Goal: Task Accomplishment & Management: Complete application form

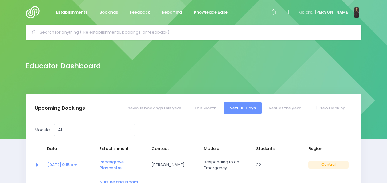
select select "5"
click at [155, 33] on input "text" at bounding box center [196, 32] width 313 height 9
click at [292, 10] on icon at bounding box center [288, 12] width 7 height 7
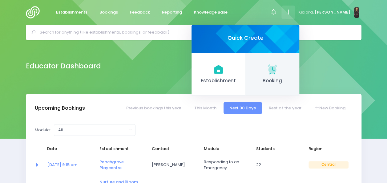
click at [277, 70] on icon at bounding box center [271, 68] width 9 height 9
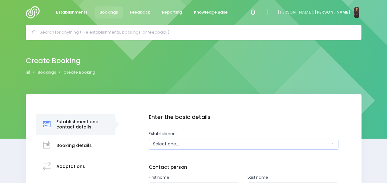
click at [198, 146] on div "Select one..." at bounding box center [241, 144] width 177 height 6
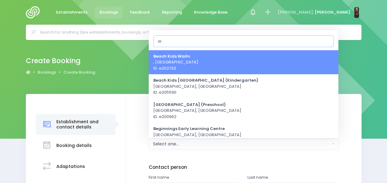
type input "a"
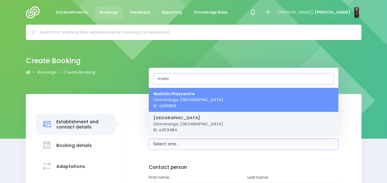
type input "maihi"
click at [191, 130] on span "Maihiihi School Otorohanga, Central Region ID: e203484" at bounding box center [188, 124] width 70 height 18
select select "203484"
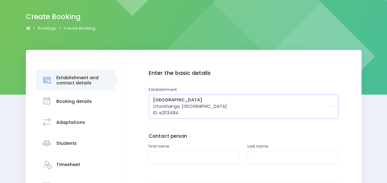
scroll to position [58, 0]
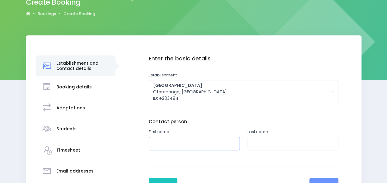
click at [189, 146] on input "text" at bounding box center [194, 144] width 91 height 14
type input "Lisa"
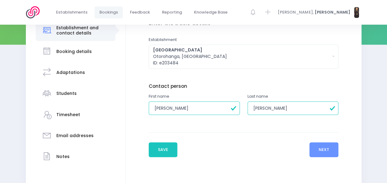
scroll to position [95, 0]
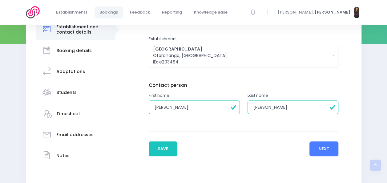
type input "Smith"
click at [328, 146] on button "Next" at bounding box center [323, 148] width 29 height 15
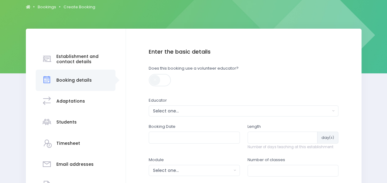
scroll to position [66, 0]
click at [223, 113] on div "Select one..." at bounding box center [241, 110] width 177 height 6
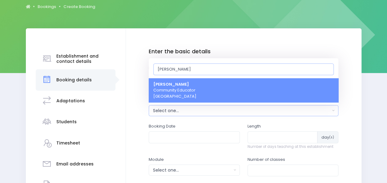
type input "Nick"
click at [222, 94] on link "Nickie-Leigh Heta Community Educator Central Region" at bounding box center [244, 90] width 190 height 24
select select "395566"
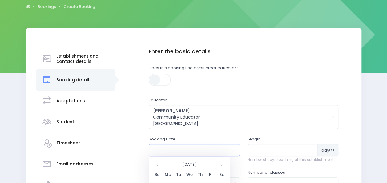
click at [188, 152] on input "text" at bounding box center [194, 150] width 91 height 12
click at [222, 165] on th at bounding box center [221, 164] width 11 height 10
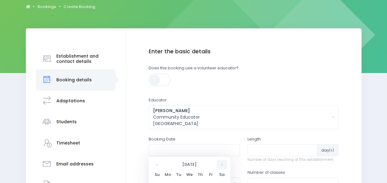
click at [222, 165] on th at bounding box center [221, 164] width 11 height 10
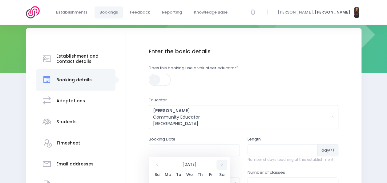
scroll to position [111, 0]
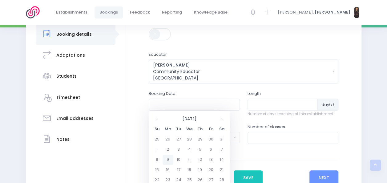
click at [165, 159] on td "9" at bounding box center [168, 160] width 11 height 10
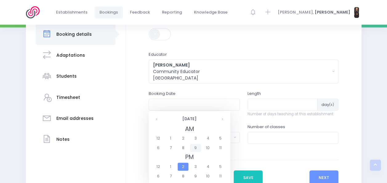
click at [195, 149] on span "9" at bounding box center [195, 148] width 11 height 8
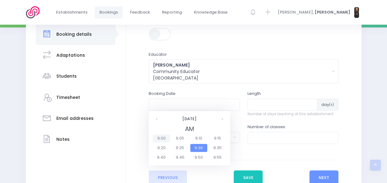
click at [162, 138] on span "9:00" at bounding box center [161, 138] width 17 height 8
type input "09/02/2026 09:00 AM"
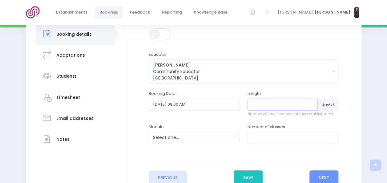
click at [287, 105] on input "number" at bounding box center [282, 104] width 70 height 12
type input "1"
click at [227, 139] on div "Select one..." at bounding box center [192, 137] width 78 height 6
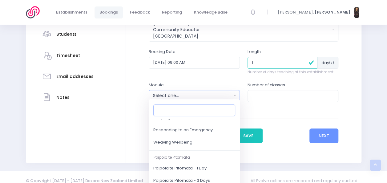
scroll to position [90, 0]
click at [201, 129] on span "Responding to an Emergency" at bounding box center [182, 130] width 59 height 6
select select "Responding to an Emergency"
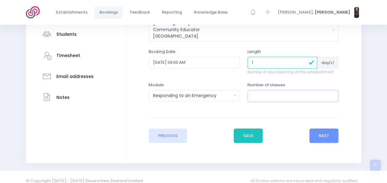
click at [259, 95] on input "number" at bounding box center [292, 96] width 91 height 12
type input "3"
click at [319, 131] on button "Next" at bounding box center [323, 135] width 29 height 15
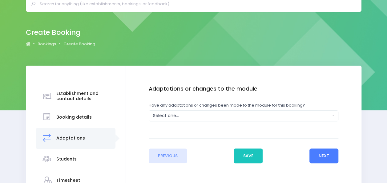
scroll to position [29, 0]
click at [314, 114] on div "Select one..." at bounding box center [241, 115] width 177 height 6
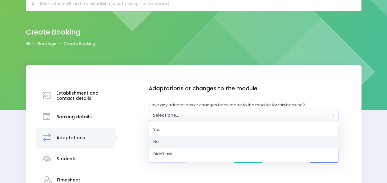
click at [264, 142] on link "No" at bounding box center [244, 141] width 190 height 12
select select "No"
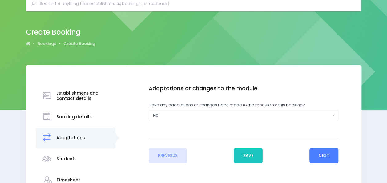
click at [319, 154] on button "Next" at bounding box center [323, 155] width 29 height 15
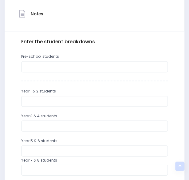
scroll to position [183, 0]
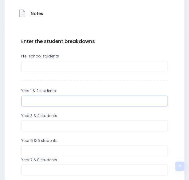
click at [94, 101] on input "number" at bounding box center [94, 101] width 147 height 11
type input "13"
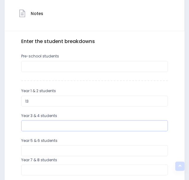
click at [84, 127] on input "number" at bounding box center [94, 125] width 147 height 11
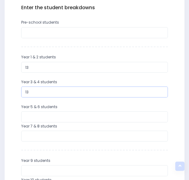
scroll to position [217, 0]
type input "13"
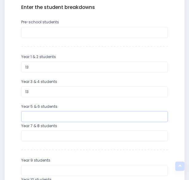
click at [80, 115] on input "number" at bounding box center [94, 116] width 147 height 11
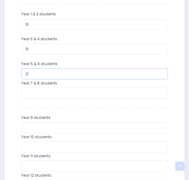
scroll to position [260, 0]
type input "21"
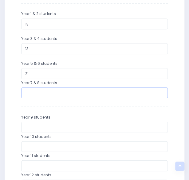
click at [82, 90] on input "number" at bounding box center [94, 92] width 147 height 11
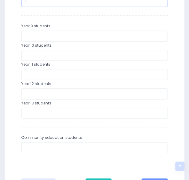
scroll to position [399, 0]
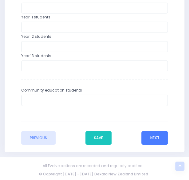
type input "11"
click at [154, 139] on button "Next" at bounding box center [155, 138] width 26 height 14
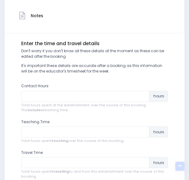
scroll to position [184, 0]
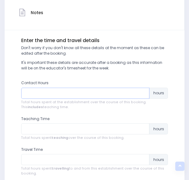
click at [107, 95] on input "number" at bounding box center [85, 93] width 129 height 11
type input "5"
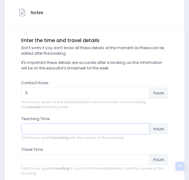
click at [71, 129] on input "number" at bounding box center [85, 128] width 129 height 11
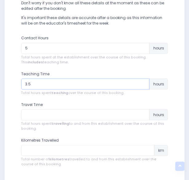
scroll to position [231, 0]
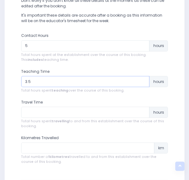
type input "3.5"
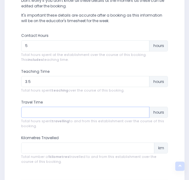
click at [67, 114] on input "number" at bounding box center [85, 112] width 129 height 11
type input "2"
type input "1"
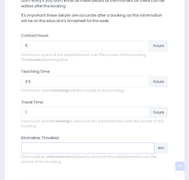
click at [51, 149] on input "number" at bounding box center [88, 148] width 134 height 11
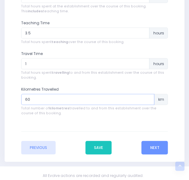
scroll to position [290, 0]
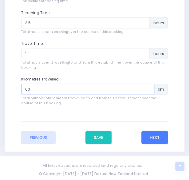
type input "60"
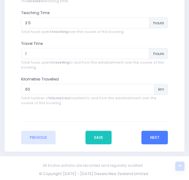
click at [154, 136] on button "Next" at bounding box center [155, 138] width 26 height 14
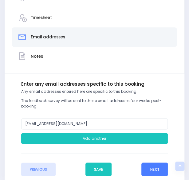
scroll to position [172, 0]
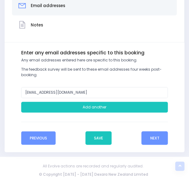
click at [39, 137] on button "Previous" at bounding box center [38, 138] width 34 height 14
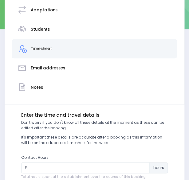
scroll to position [67, 0]
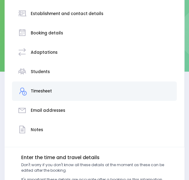
click at [57, 34] on h3 "Booking details" at bounding box center [47, 33] width 32 height 5
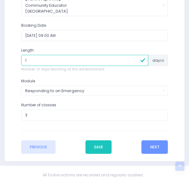
scroll to position [286, 0]
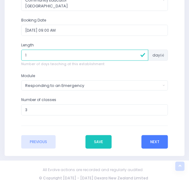
click at [159, 141] on button "Next" at bounding box center [155, 142] width 26 height 14
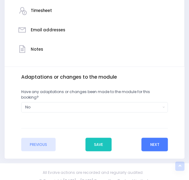
scroll to position [148, 0]
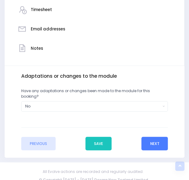
click at [158, 137] on button "Next" at bounding box center [155, 144] width 26 height 14
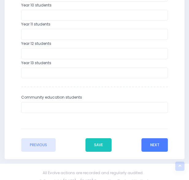
scroll to position [399, 0]
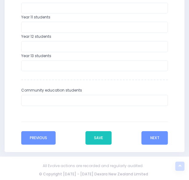
click at [38, 136] on button "Previous" at bounding box center [38, 138] width 34 height 14
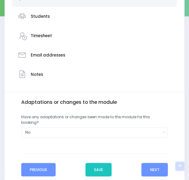
scroll to position [148, 0]
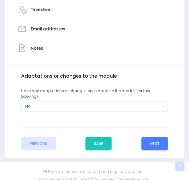
click at [153, 139] on button "Next" at bounding box center [155, 144] width 26 height 14
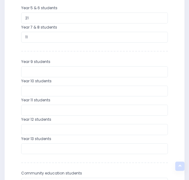
scroll to position [399, 0]
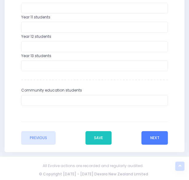
click at [155, 137] on button "Next" at bounding box center [155, 138] width 26 height 14
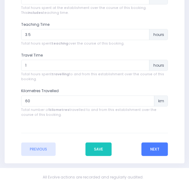
scroll to position [290, 0]
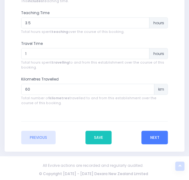
click at [155, 137] on button "Next" at bounding box center [155, 138] width 26 height 14
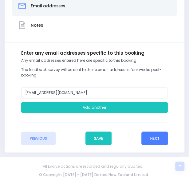
scroll to position [172, 0]
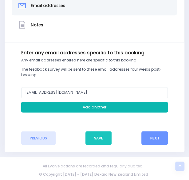
click at [128, 104] on button "Add another" at bounding box center [94, 107] width 147 height 11
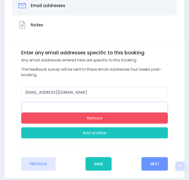
click at [106, 106] on input "email" at bounding box center [94, 107] width 147 height 11
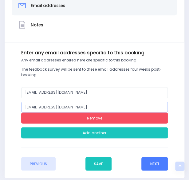
type input "principal@maihiihi.school.nz"
click at [161, 165] on button "Next" at bounding box center [155, 164] width 26 height 14
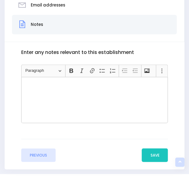
scroll to position [0, 0]
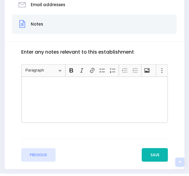
click at [159, 153] on button "Save" at bounding box center [155, 155] width 26 height 14
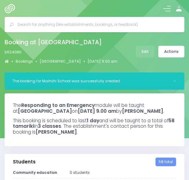
select select "5"
click at [174, 50] on link "Actions" at bounding box center [172, 52] width 26 height 12
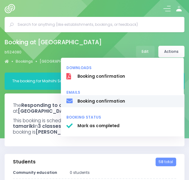
click at [120, 102] on span "Booking confirmation" at bounding box center [128, 101] width 101 height 6
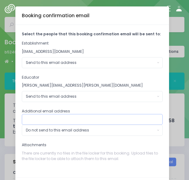
click at [94, 118] on input "text" at bounding box center [92, 119] width 141 height 11
type input "principal@maihiihi.school.nz"
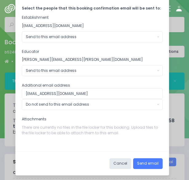
click at [146, 163] on button "Send email" at bounding box center [148, 164] width 30 height 11
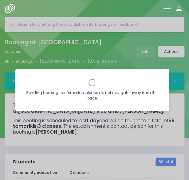
scroll to position [0, 0]
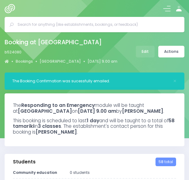
select select "5"
click at [156, 22] on input "text" at bounding box center [97, 24] width 159 height 9
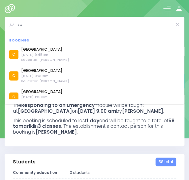
type input "s"
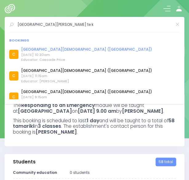
type input "st josephs catholic school te k"
click at [80, 48] on link "St Joseph's Catholic School (Te Kuiti)" at bounding box center [86, 50] width 131 height 6
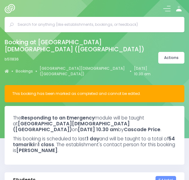
select select "5"
click at [68, 66] on link "[GEOGRAPHIC_DATA][DEMOGRAPHIC_DATA] ([GEOGRAPHIC_DATA])" at bounding box center [84, 71] width 88 height 11
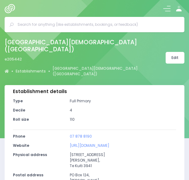
select select "5"
